Goal: Task Accomplishment & Management: Manage account settings

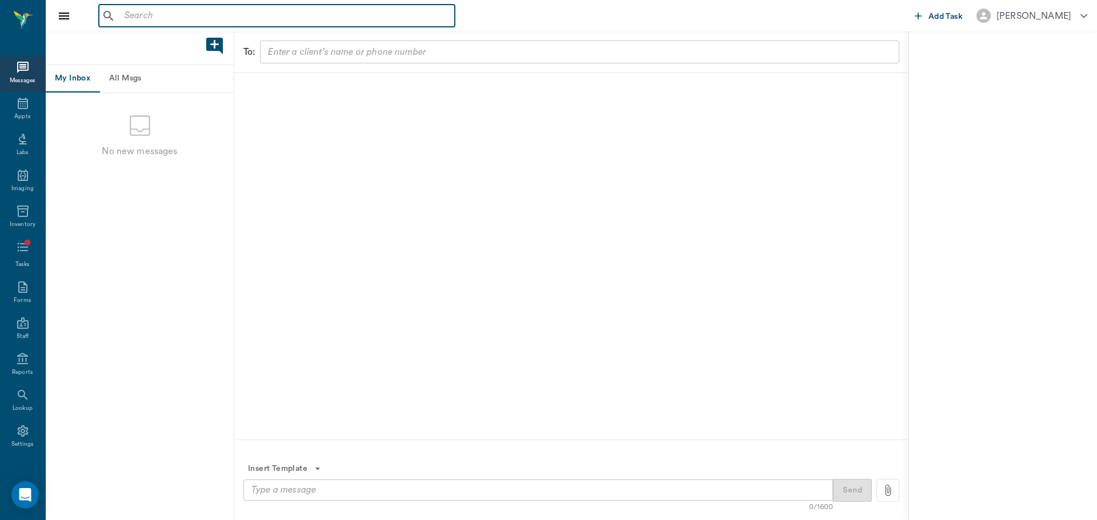
click at [194, 19] on input "text" at bounding box center [285, 16] width 330 height 16
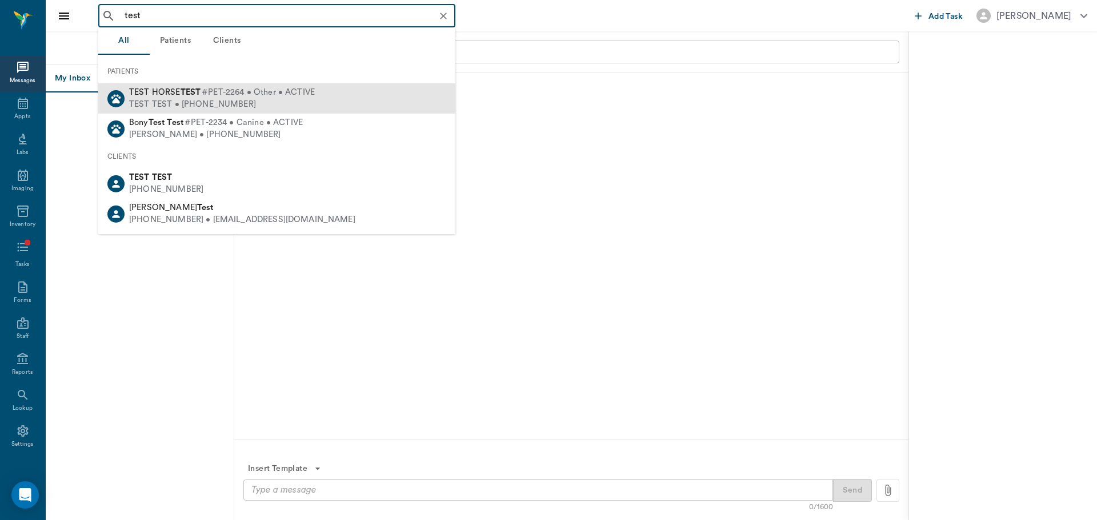
click at [280, 85] on div "TEST HORSE TEST #PET-2264 • Other • ACTIVE TEST TEST • [PHONE_NUMBER]" at bounding box center [276, 98] width 357 height 30
type input "test"
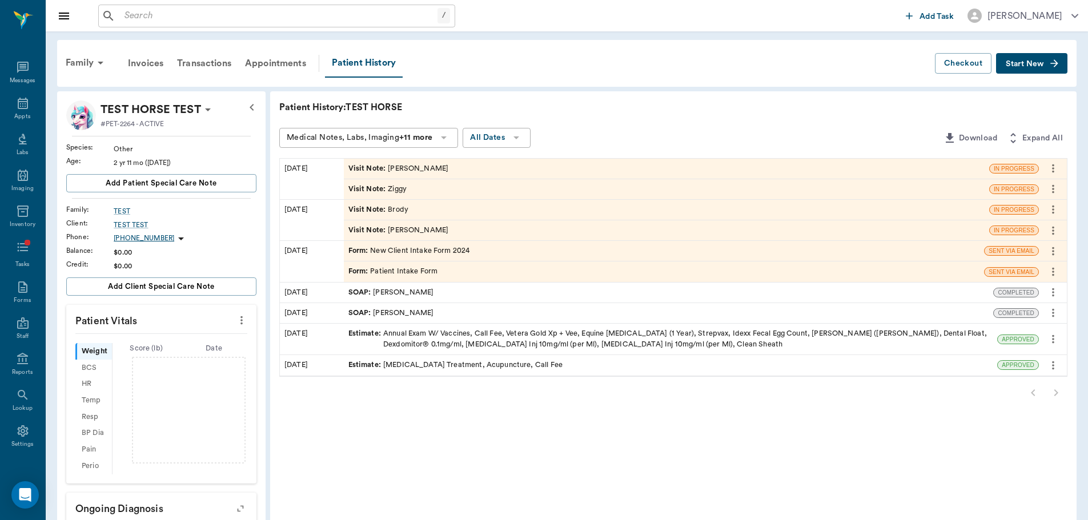
click at [391, 167] on div "Visit Note : [PERSON_NAME]" at bounding box center [399, 168] width 101 height 11
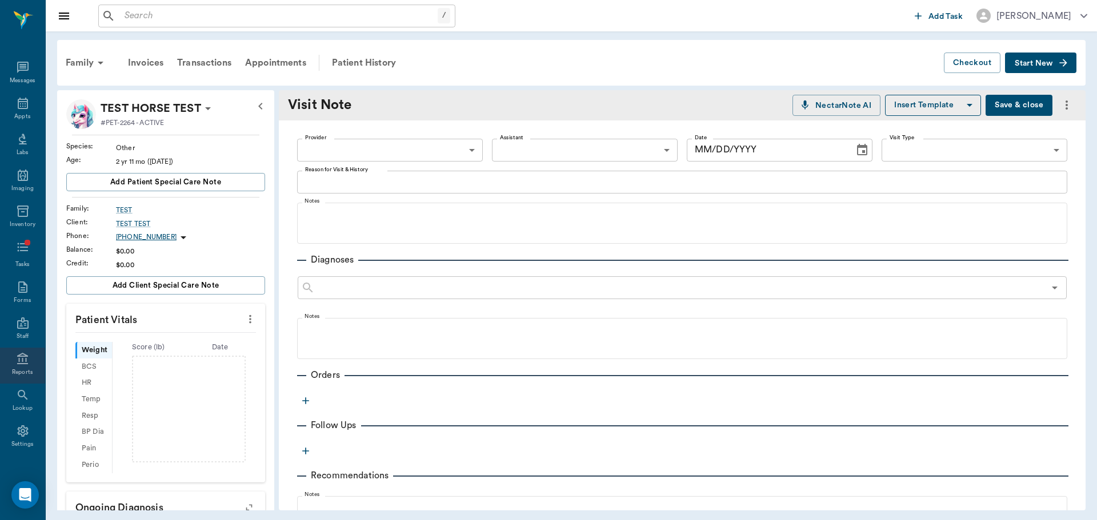
type textarea "[PERSON_NAME]"
type input "[DATE]"
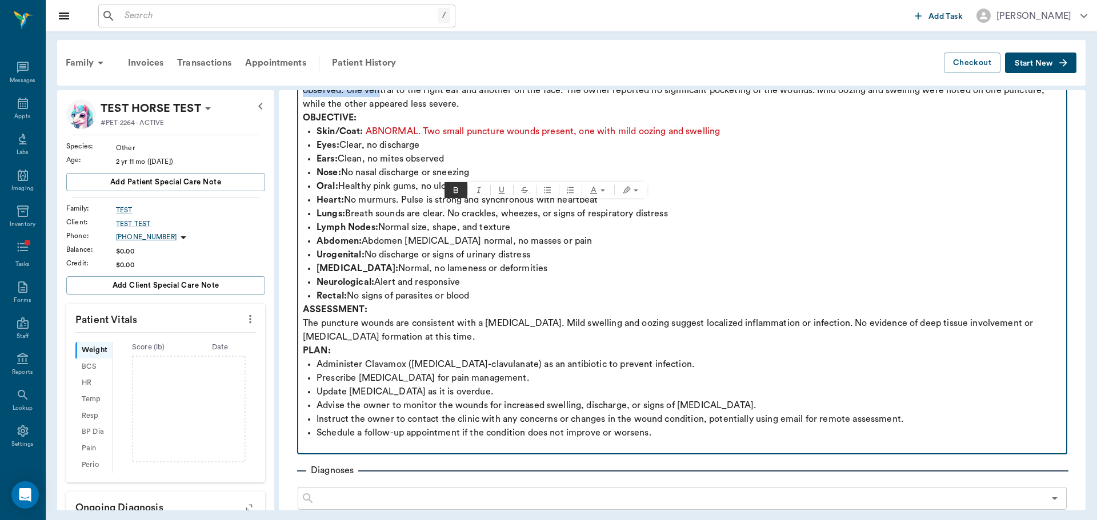
scroll to position [286, 0]
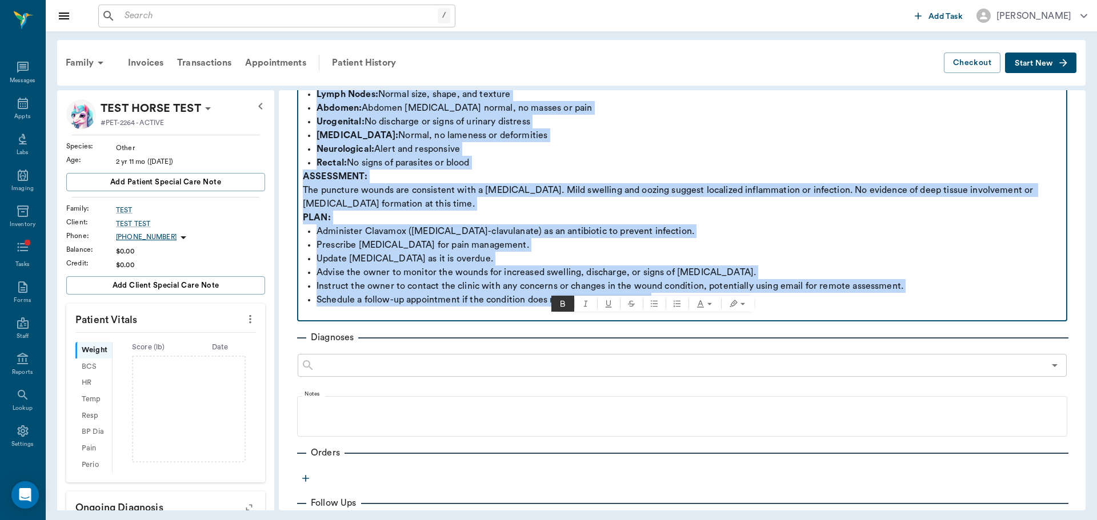
drag, startPoint x: 303, startPoint y: 101, endPoint x: 928, endPoint y: 280, distance: 649.6
click at [928, 280] on div "SUBJECTIVE: [PERSON_NAME], a seven-year-old spayed [DEMOGRAPHIC_DATA] [PERSON_N…" at bounding box center [682, 122] width 759 height 398
copy div "SUBJECTIVE: [PERSON_NAME], a seven-year-old spayed [DEMOGRAPHIC_DATA] [PERSON_N…"
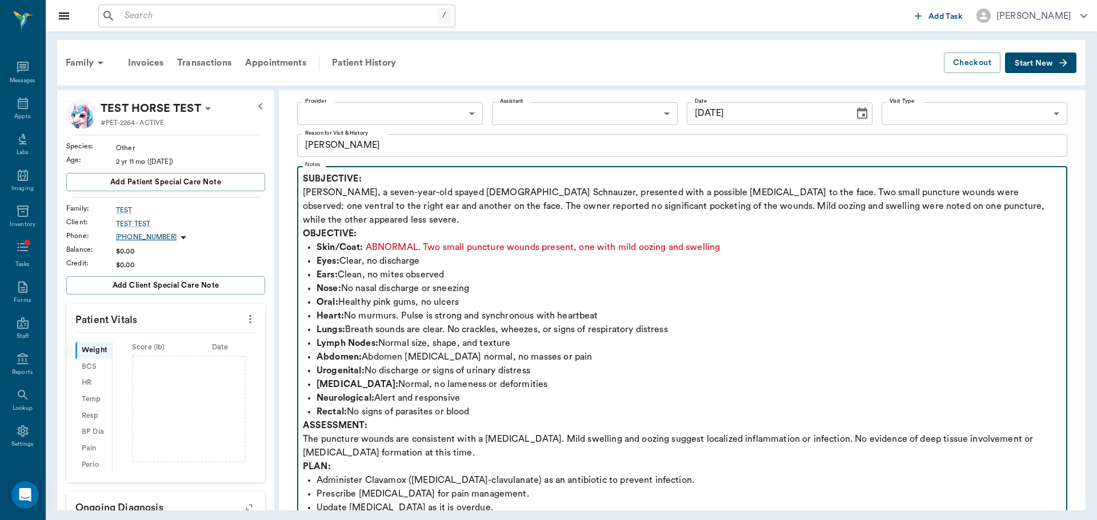
scroll to position [0, 0]
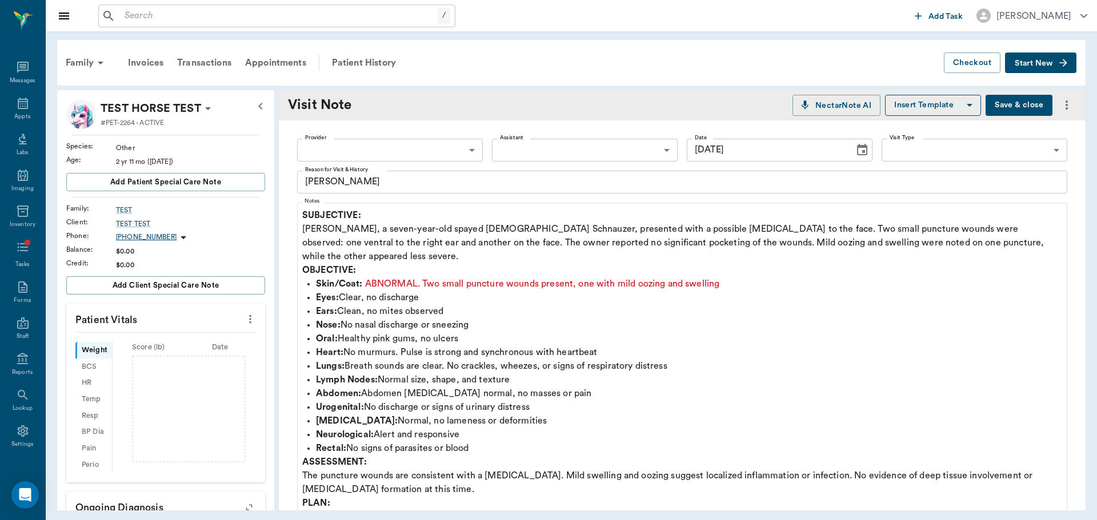
click at [940, 111] on button "Insert Template" at bounding box center [933, 105] width 96 height 21
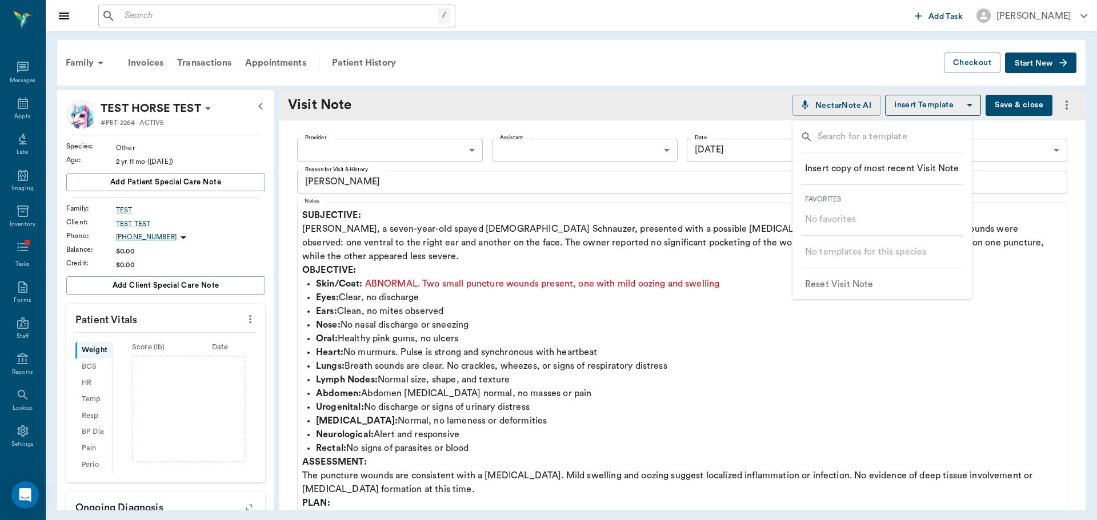
click at [948, 341] on div at bounding box center [548, 260] width 1097 height 520
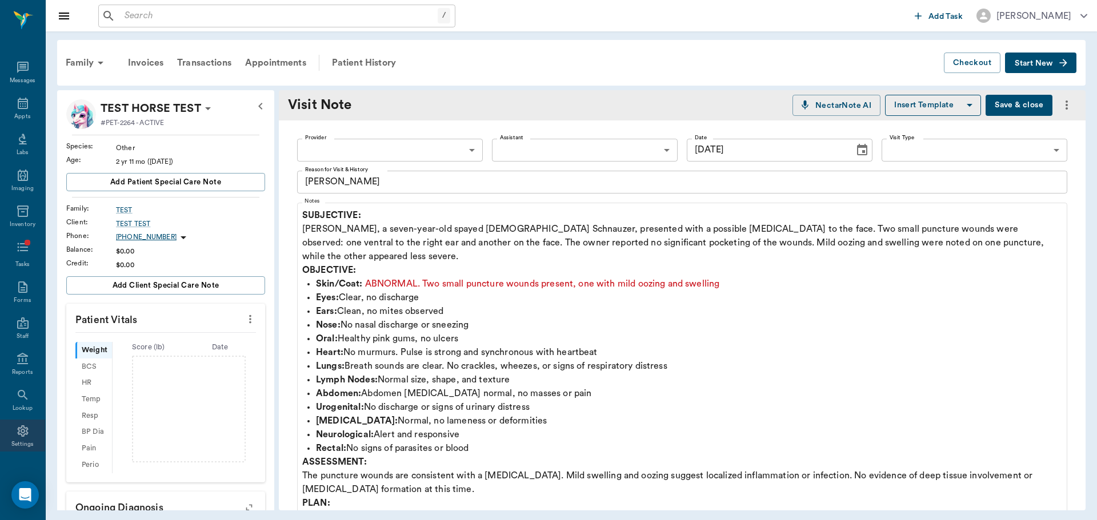
click at [12, 439] on div "Settings" at bounding box center [22, 438] width 45 height 36
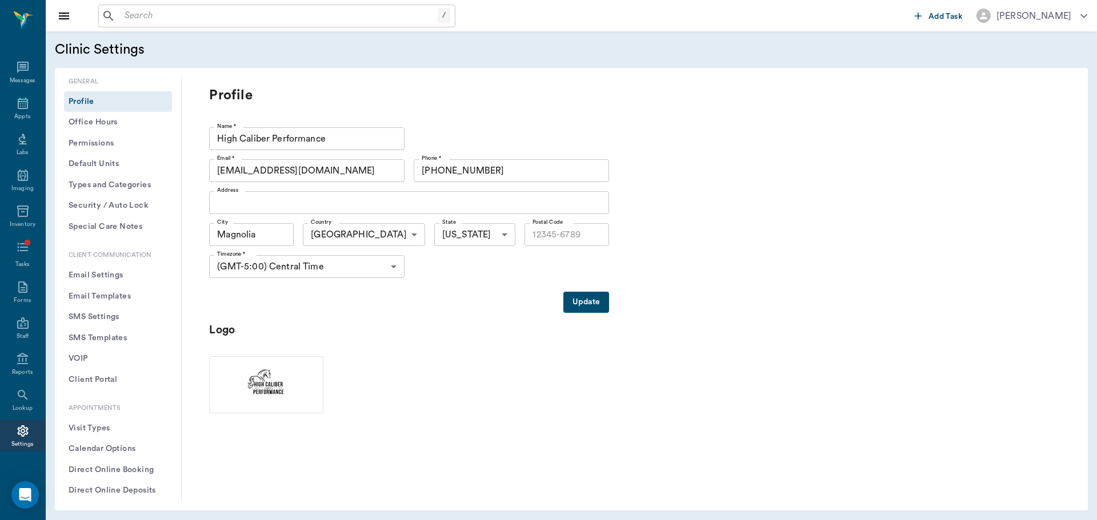
type input "77354"
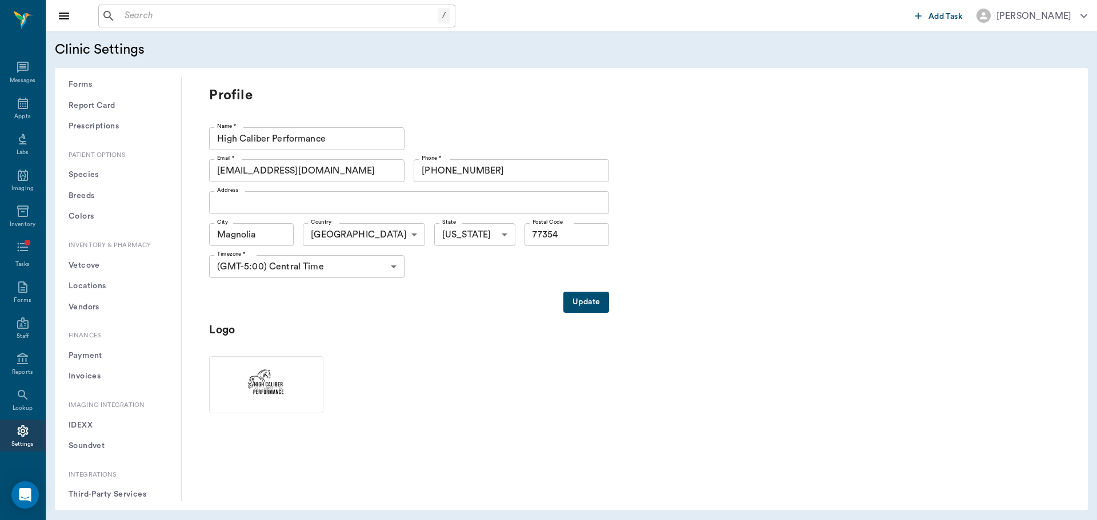
scroll to position [820, 0]
click at [97, 389] on button "Third-Party Services" at bounding box center [118, 387] width 108 height 21
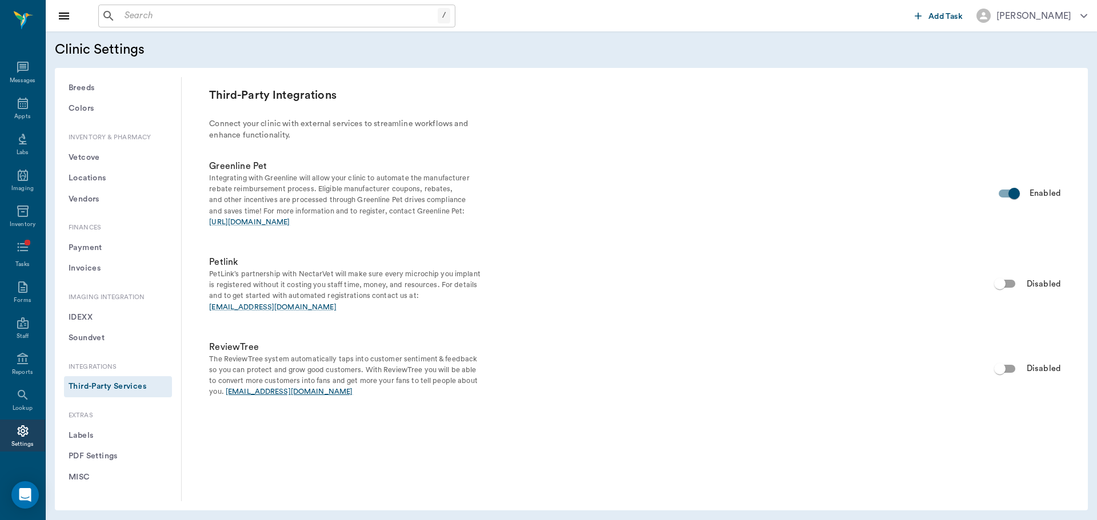
drag, startPoint x: 281, startPoint y: 394, endPoint x: 260, endPoint y: 395, distance: 20.6
click at [260, 395] on link "[EMAIL_ADDRESS][DOMAIN_NAME]" at bounding box center [289, 392] width 127 height 7
click at [266, 392] on link "[EMAIL_ADDRESS][DOMAIN_NAME]" at bounding box center [289, 392] width 127 height 7
drag, startPoint x: 764, startPoint y: 137, endPoint x: 472, endPoint y: 1, distance: 322.1
click at [764, 137] on div "Third-Party Integrations Connect your clinic with external services to streamli…" at bounding box center [634, 241] width 851 height 311
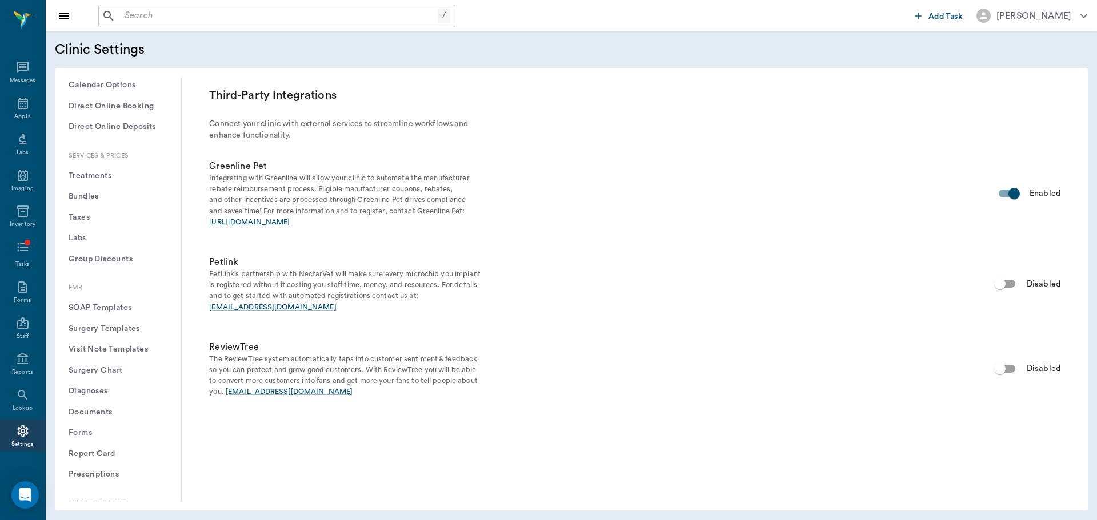
scroll to position [363, 0]
drag, startPoint x: 110, startPoint y: 309, endPoint x: 126, endPoint y: 315, distance: 17.4
click at [110, 309] on button "SOAP Templates" at bounding box center [118, 308] width 108 height 21
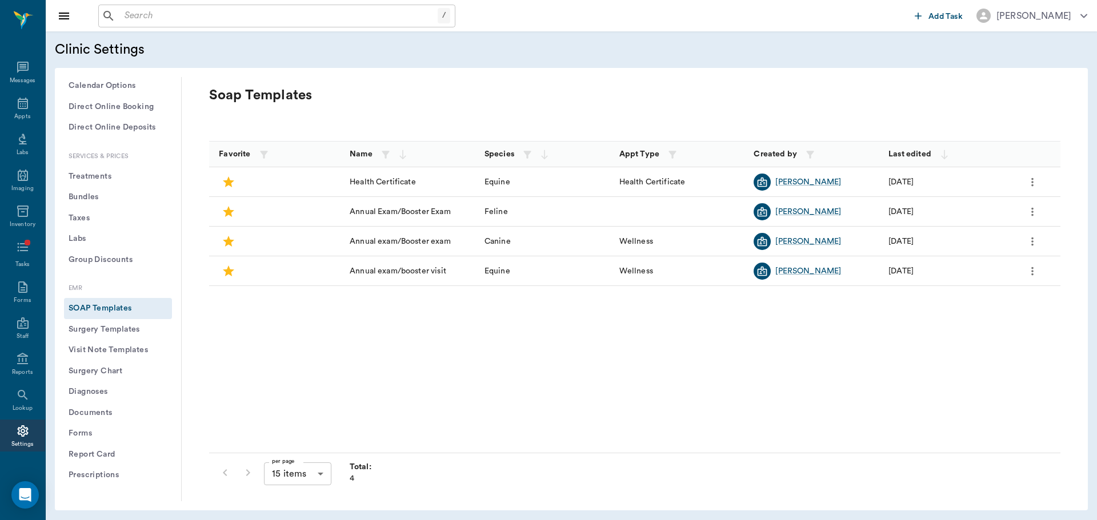
click at [1032, 211] on icon "more" at bounding box center [1032, 211] width 2 height 9
click at [945, 224] on li "Edit" at bounding box center [984, 231] width 114 height 21
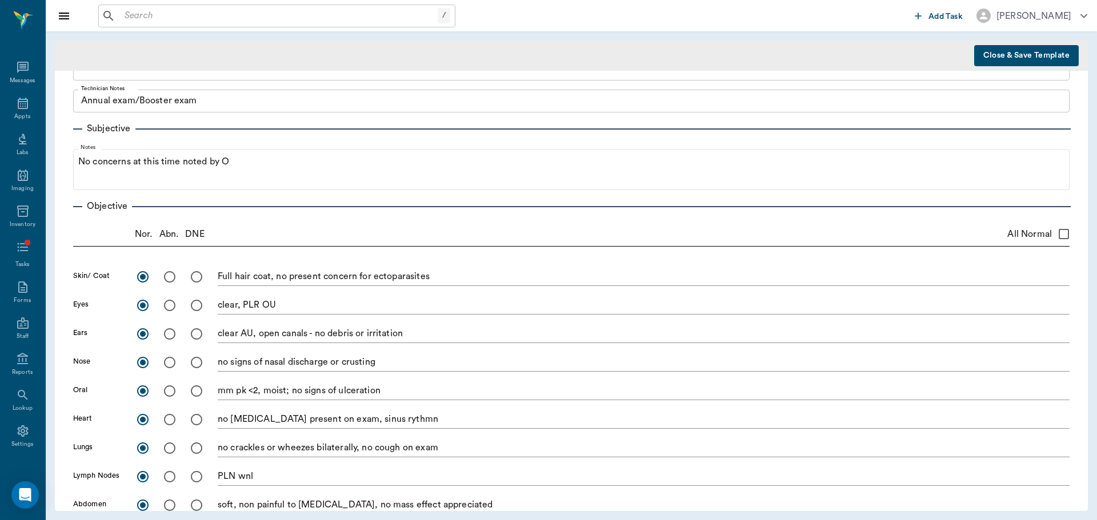
click at [1007, 99] on textarea "Annual exam/Booster exam" at bounding box center [571, 100] width 980 height 13
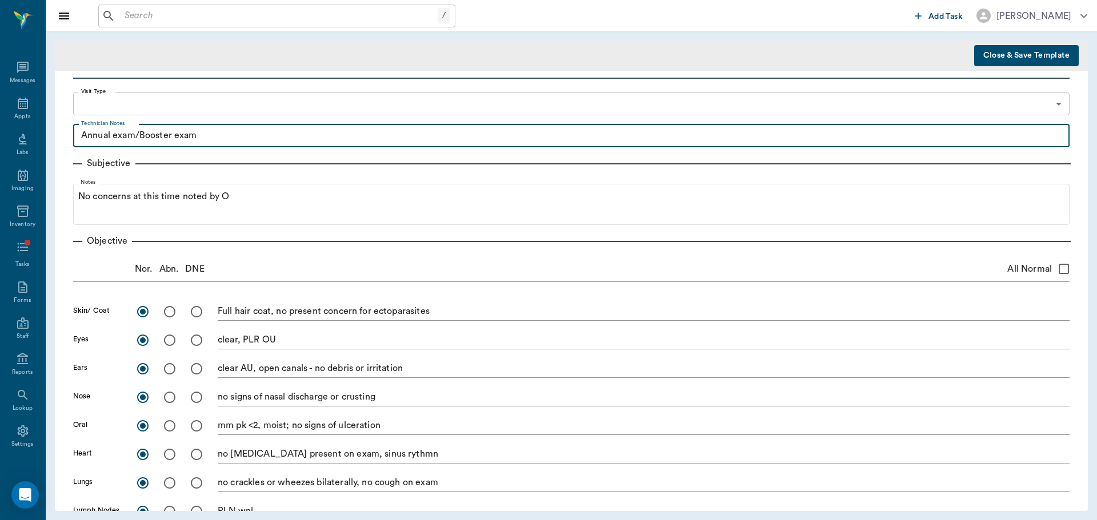
click at [1057, 150] on div "Template Details Template Name Annual Exam/Booster Exam Template Name Species F…" at bounding box center [571, 499] width 1033 height 971
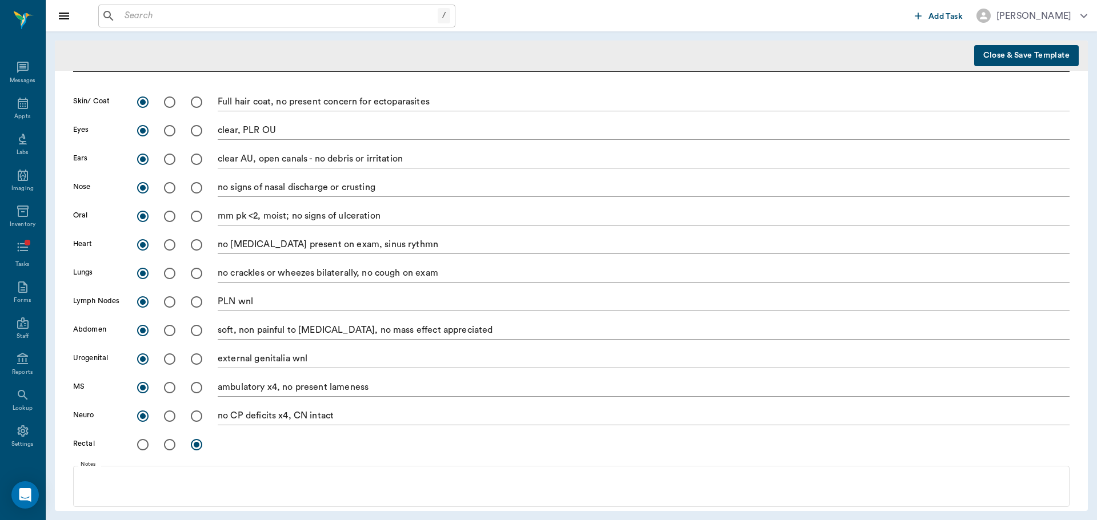
scroll to position [35, 0]
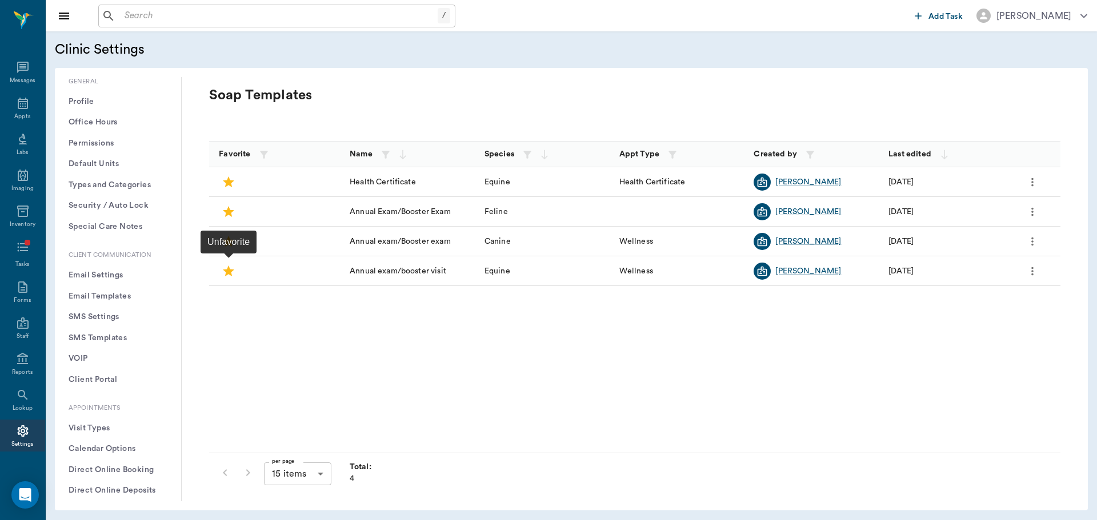
click at [228, 274] on icon "message" at bounding box center [228, 271] width 11 height 11
click at [231, 273] on icon "message" at bounding box center [228, 271] width 11 height 11
click at [1030, 272] on icon "more" at bounding box center [1032, 272] width 13 height 14
click at [1018, 290] on span "Edit" at bounding box center [984, 291] width 96 height 12
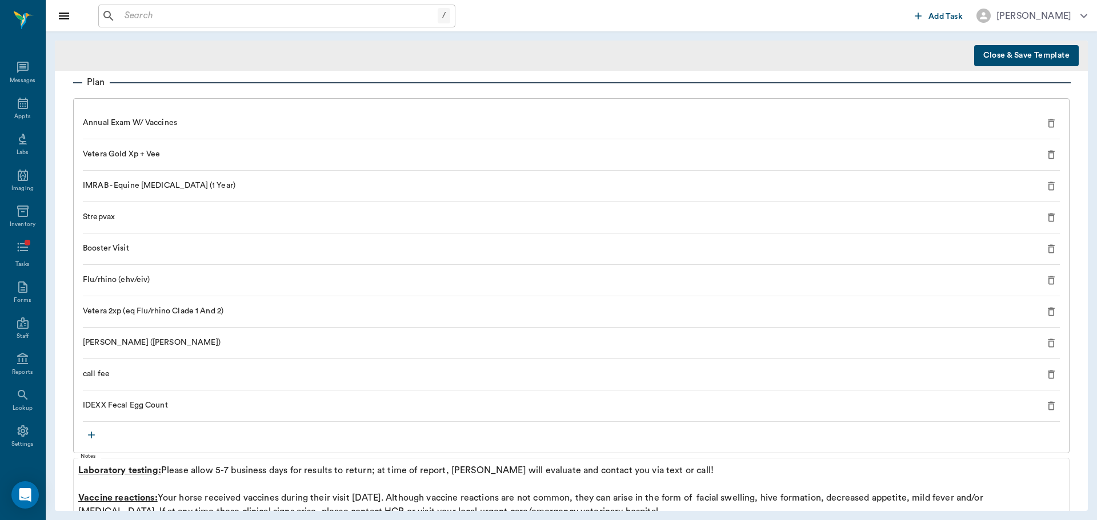
scroll to position [915, 0]
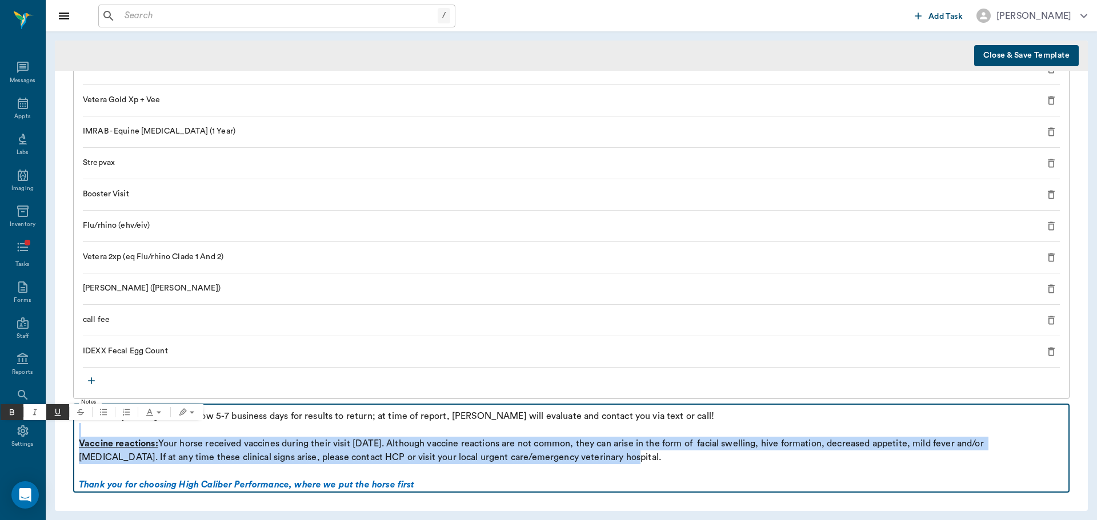
drag, startPoint x: 592, startPoint y: 459, endPoint x: 83, endPoint y: 436, distance: 510.1
click at [83, 436] on div "Laboratory testing: Please allow 5-7 business days for results to return; at ti…" at bounding box center [571, 451] width 985 height 82
copy div "Vaccine reactions: Your horse received vaccines during their visit [DATE]. Alth…"
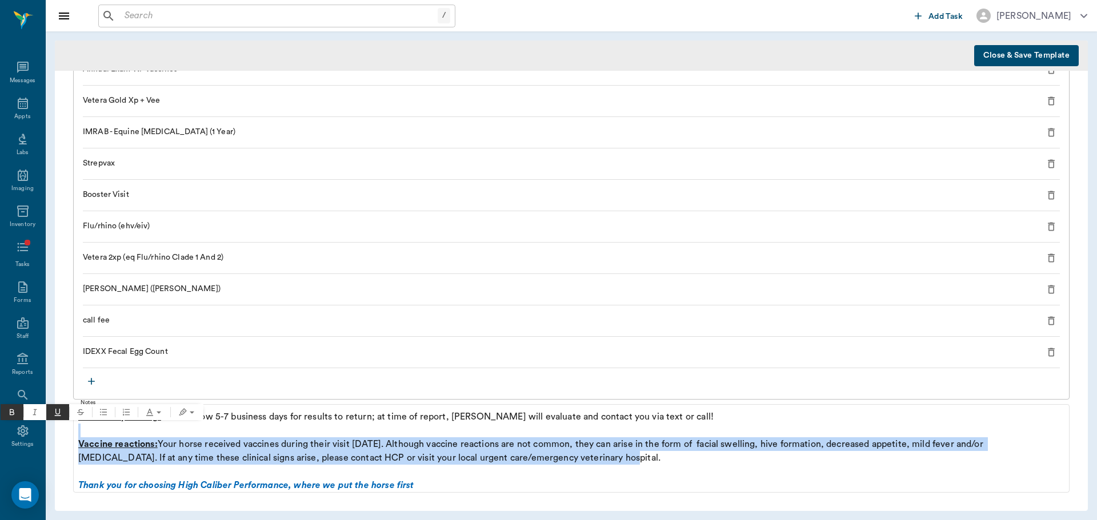
click at [147, 21] on input "text" at bounding box center [279, 16] width 318 height 16
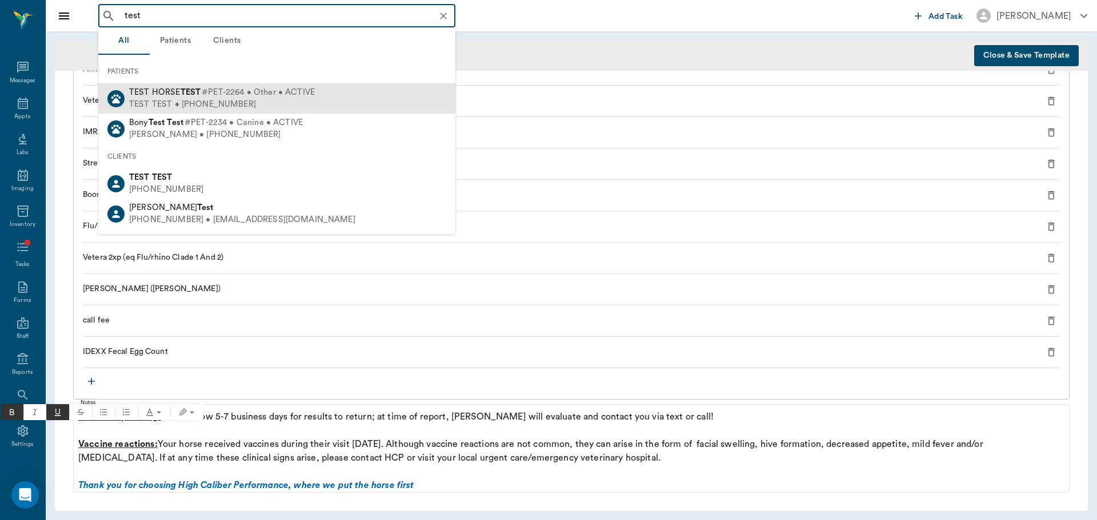
click at [157, 92] on span "TEST HORSE TEST" at bounding box center [164, 92] width 71 height 9
type input "test"
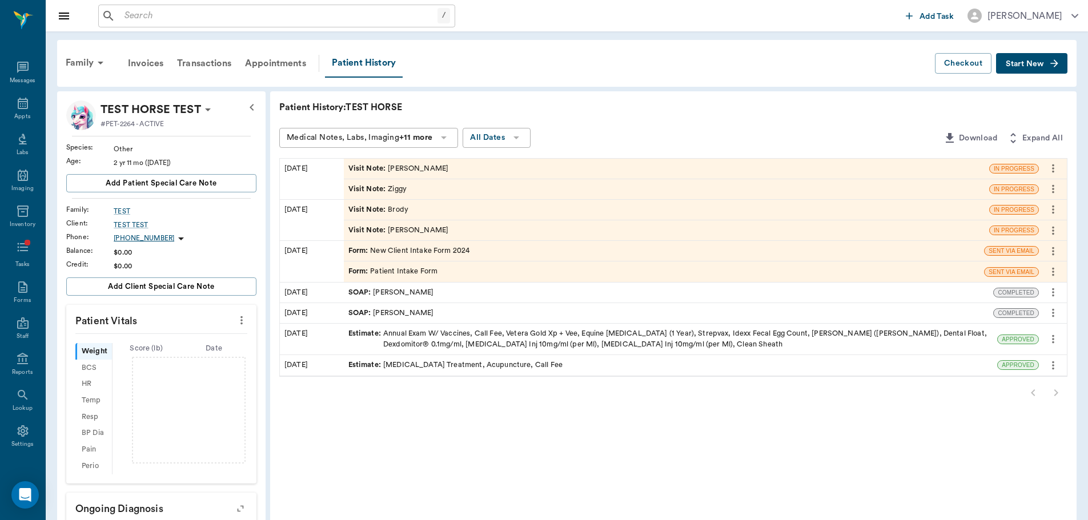
click at [420, 185] on div "Visit Note : [PERSON_NAME]" at bounding box center [667, 189] width 646 height 20
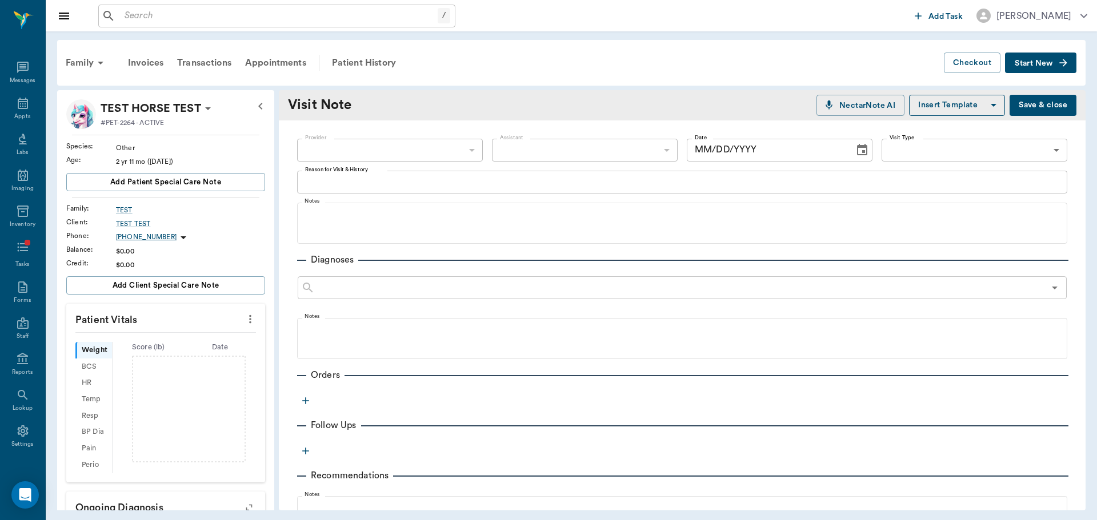
type textarea "Ziggy"
type input "[DATE]"
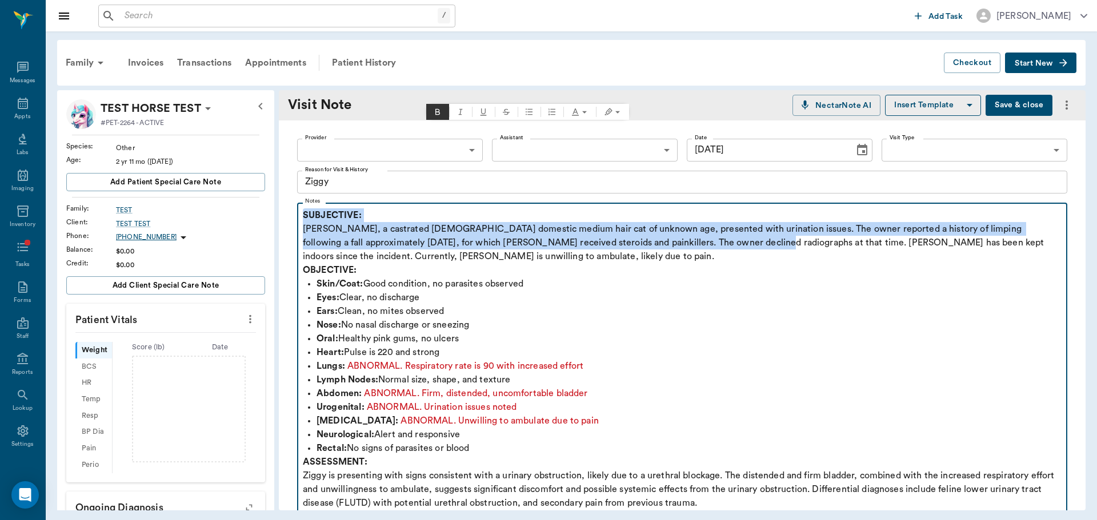
scroll to position [171, 0]
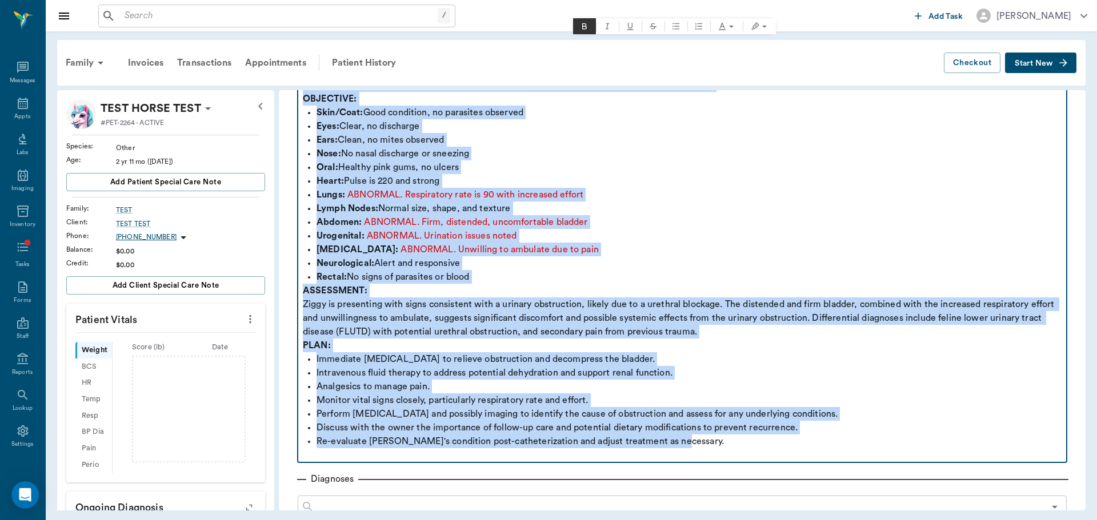
drag, startPoint x: 303, startPoint y: 215, endPoint x: 980, endPoint y: 448, distance: 716.0
click at [980, 448] on div "SUBJECTIVE: [PERSON_NAME], a castrated [DEMOGRAPHIC_DATA] domestic medium hair …" at bounding box center [682, 249] width 759 height 425
copy div "SUBJECTIVE: [PERSON_NAME], a castrated [DEMOGRAPHIC_DATA] domestic medium hair …"
